Goal: Task Accomplishment & Management: Use online tool/utility

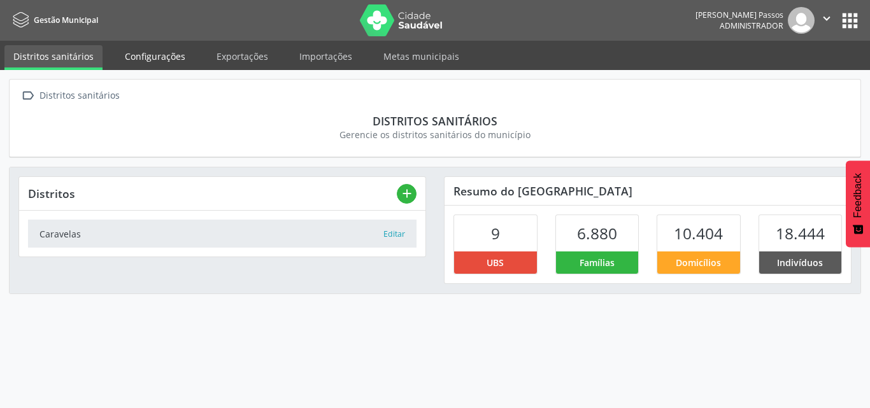
click at [179, 64] on link "Configurações" at bounding box center [155, 56] width 78 height 22
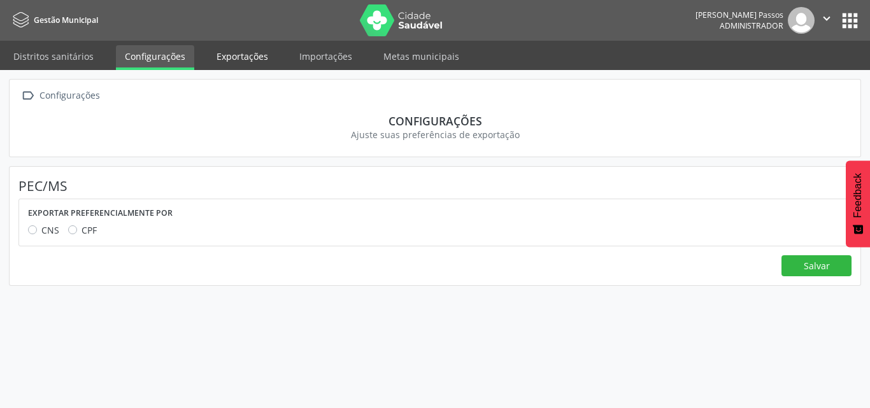
click at [226, 57] on link "Exportações" at bounding box center [242, 56] width 69 height 22
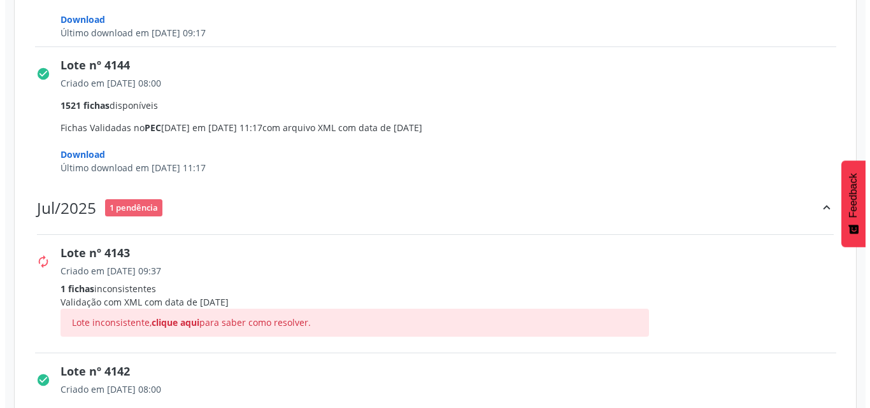
scroll to position [1083, 0]
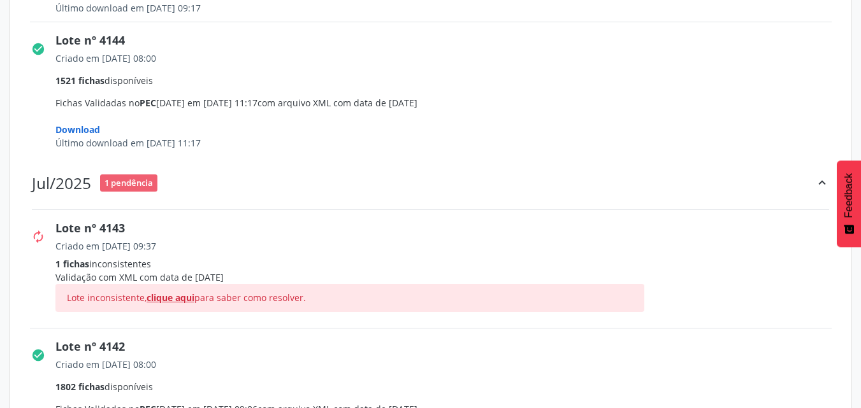
click at [179, 299] on span "clique aqui" at bounding box center [171, 298] width 48 height 12
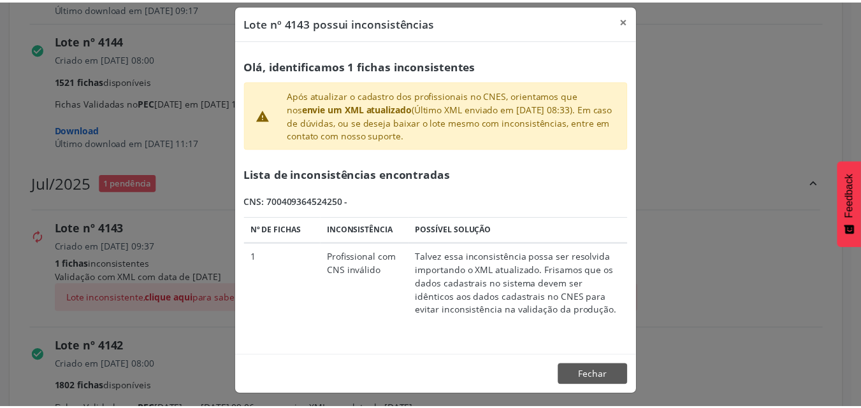
scroll to position [15, 0]
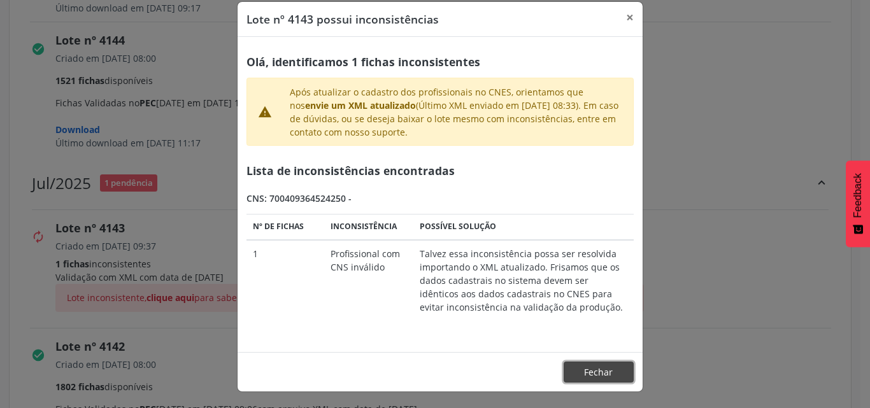
click at [588, 379] on button "Fechar" at bounding box center [599, 373] width 70 height 22
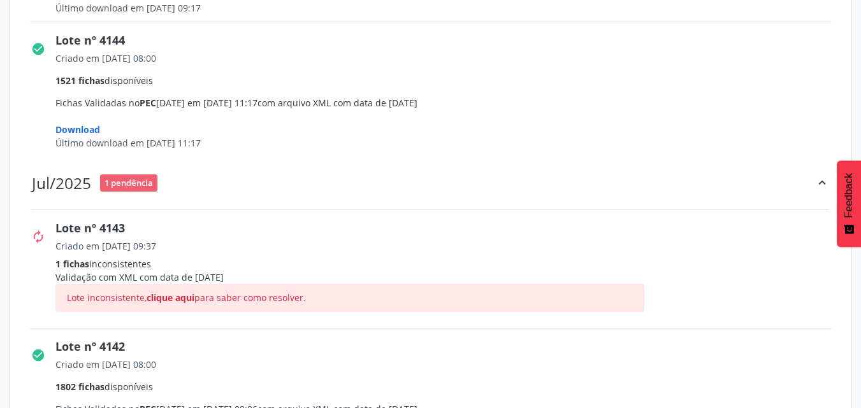
click at [589, 253] on div "Criado em [DATE] 08:00" at bounding box center [447, 246] width 785 height 13
click at [595, 312] on span "Criado em [DATE] 08:00 1802 fichas disponíveis Fichas Validadas no PEC [DATE] e…" at bounding box center [447, 276] width 785 height 73
drag, startPoint x: 612, startPoint y: 356, endPoint x: 571, endPoint y: 320, distance: 54.2
click at [624, 324] on div "Lote nº 4142 Criado em [DATE] 08:00 1802 fichas disponíveis Fichas Validadas no…" at bounding box center [447, 272] width 785 height 104
click at [573, 316] on div "Criado em [DATE] 09:37 1 fichas inconsistentes Validação com XML com data de [D…" at bounding box center [447, 280] width 785 height 87
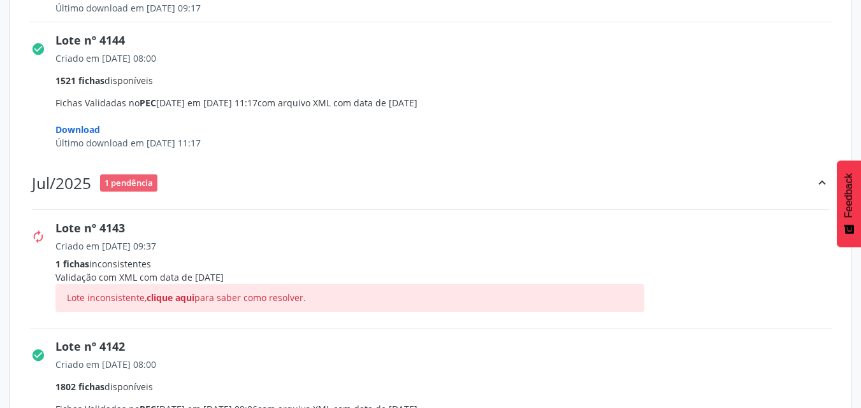
drag, startPoint x: 573, startPoint y: 316, endPoint x: 630, endPoint y: 354, distance: 68.0
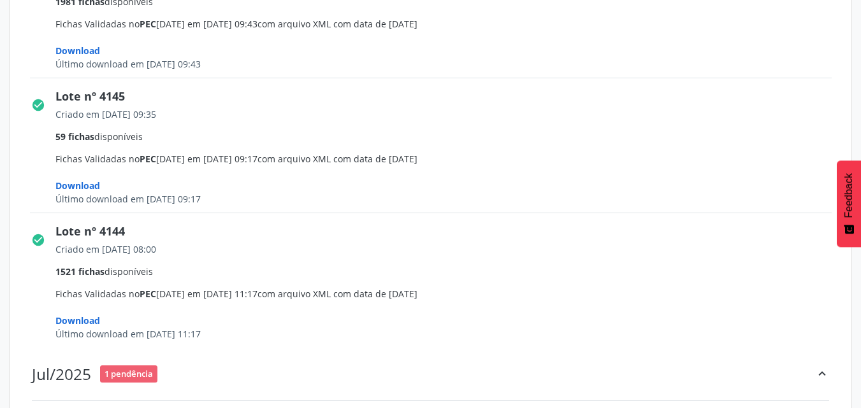
click at [543, 213] on div "check_circle Lote nº 4144 Criado em [DATE] 08:00 1521 fichas disponíveis Fichas…" at bounding box center [430, 280] width 819 height 134
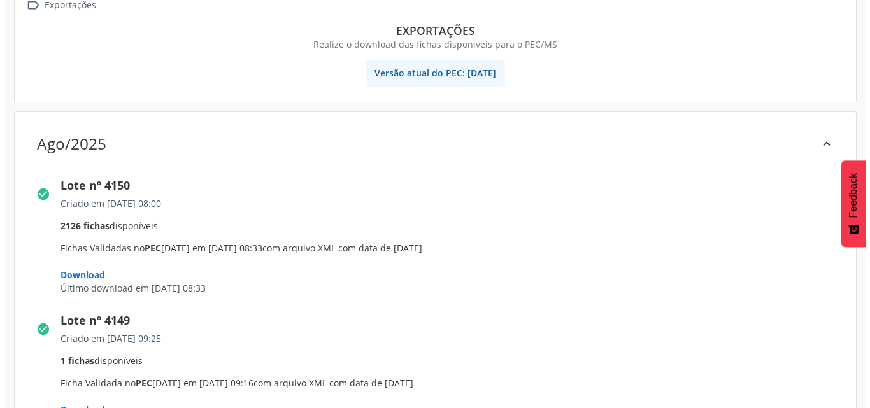
scroll to position [0, 0]
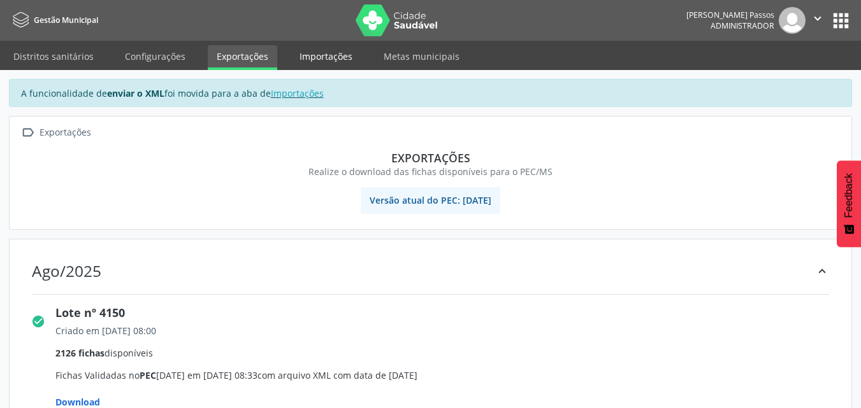
click at [329, 54] on link "Importações" at bounding box center [325, 56] width 71 height 22
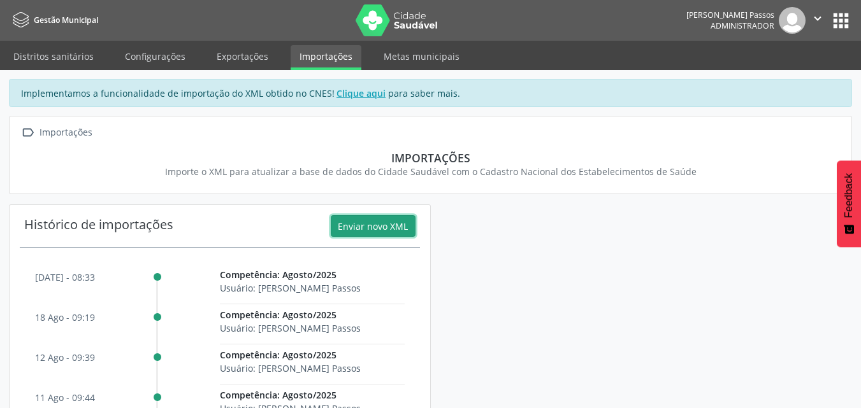
click at [382, 222] on button "Enviar novo XML" at bounding box center [373, 226] width 85 height 22
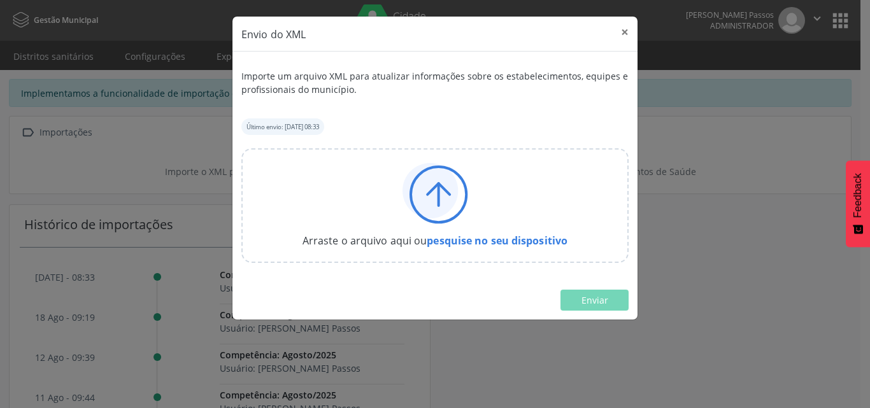
click at [420, 207] on icon at bounding box center [430, 190] width 55 height 55
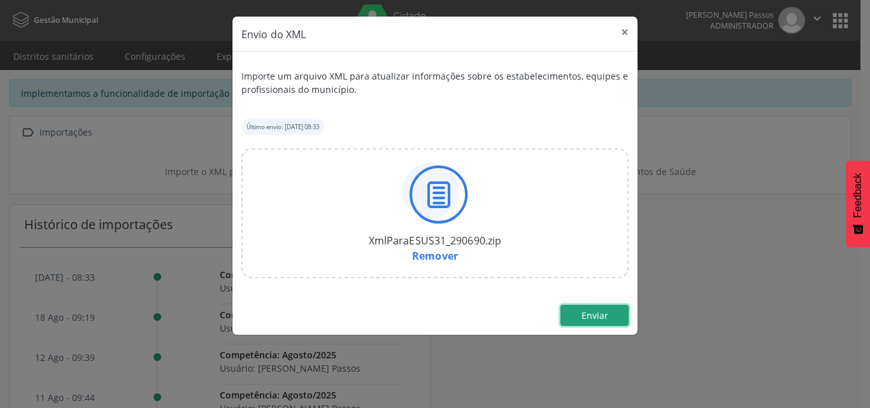
click at [601, 318] on span "Enviar" at bounding box center [595, 316] width 27 height 12
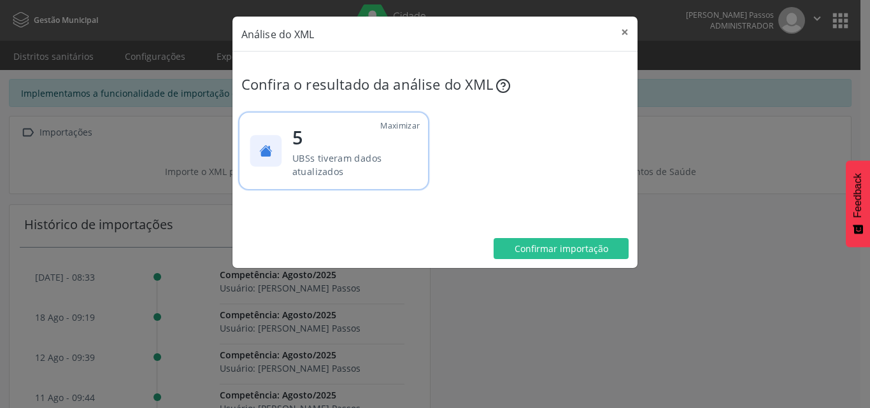
click at [393, 178] on p "UBSs tiveram dados atualizados" at bounding box center [352, 164] width 121 height 27
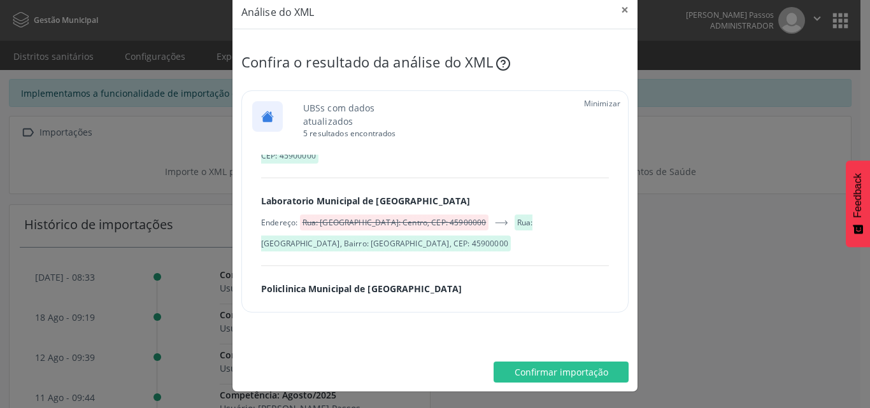
scroll to position [406, 0]
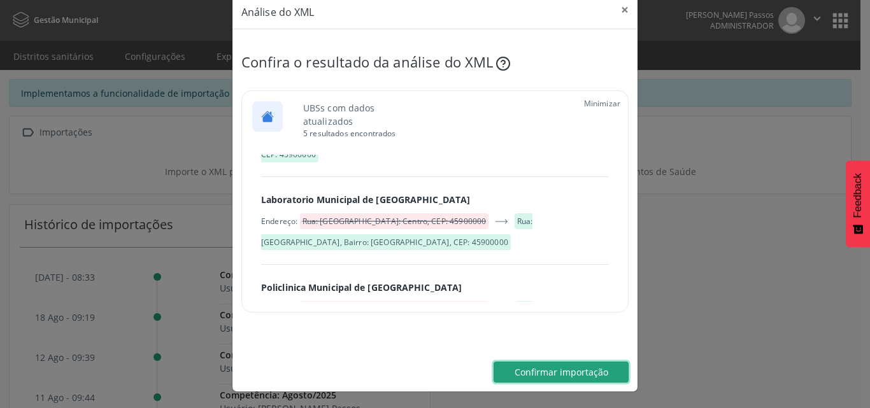
click at [554, 374] on span "Confirmar importação" at bounding box center [562, 372] width 94 height 12
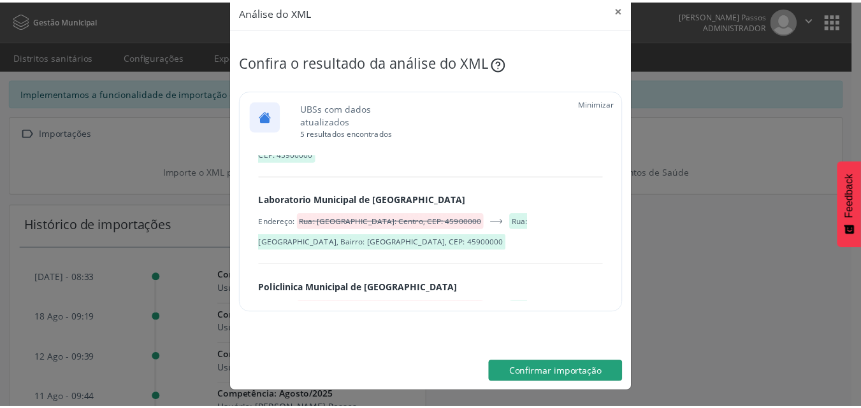
scroll to position [0, 0]
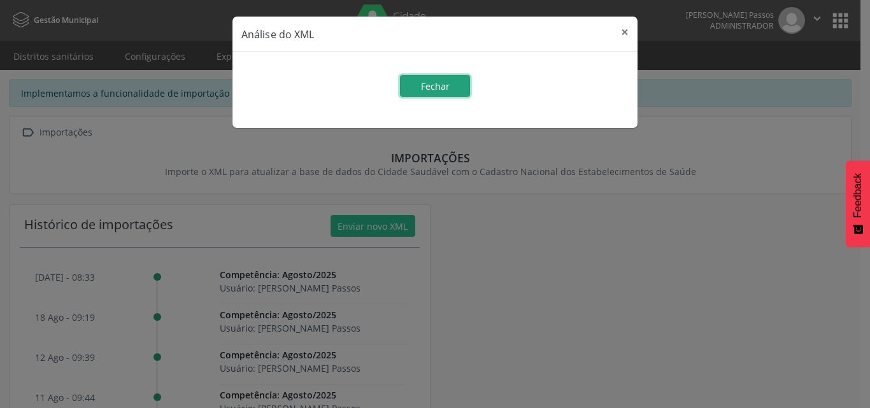
click at [447, 82] on span "Fechar" at bounding box center [435, 86] width 29 height 12
